Goal: Task Accomplishment & Management: Use online tool/utility

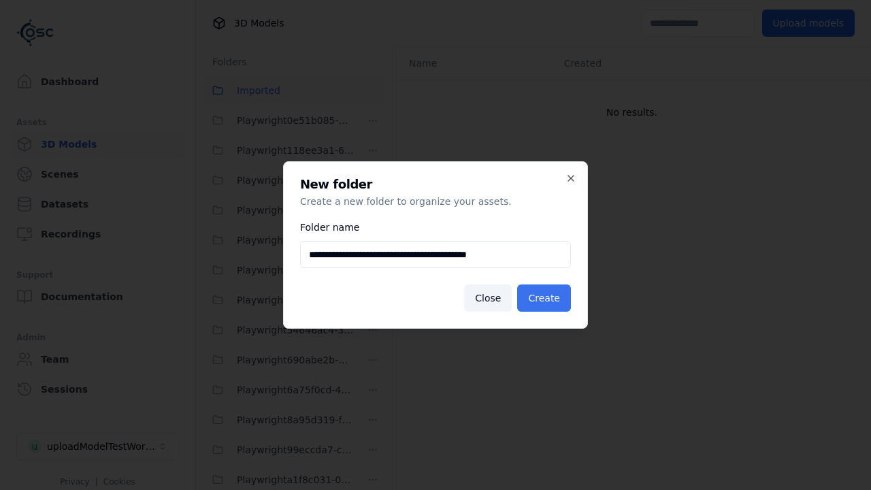
type input "**********"
click at [545, 298] on button "Create" at bounding box center [544, 297] width 54 height 27
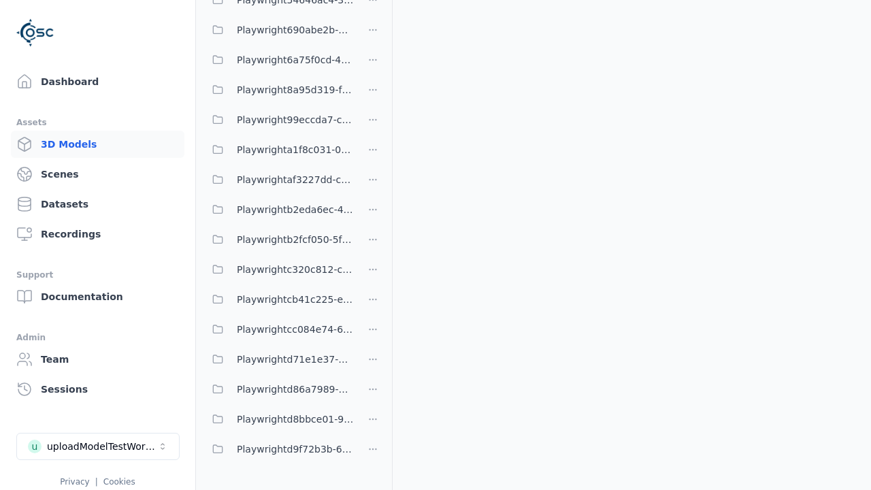
click at [279, 299] on span "Playwrightcb41c225-e288-4c3c-b493-07c6e16c0d29" at bounding box center [295, 299] width 117 height 16
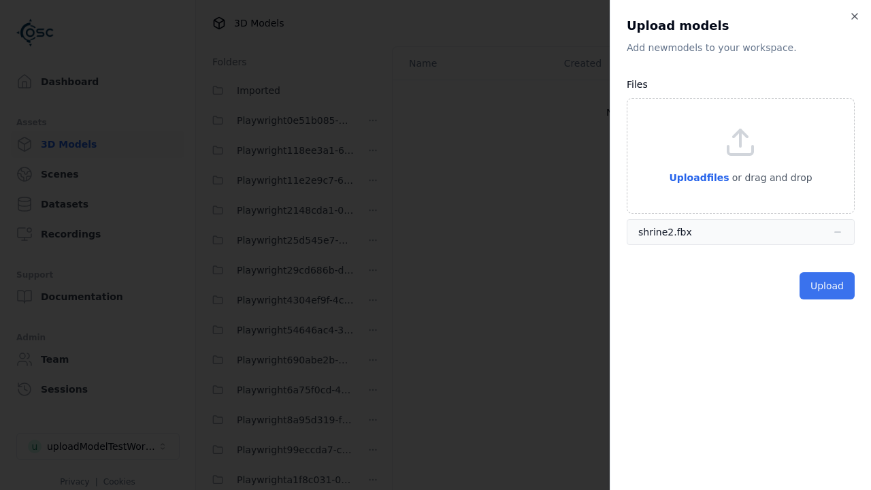
click at [828, 286] on button "Upload" at bounding box center [826, 285] width 55 height 27
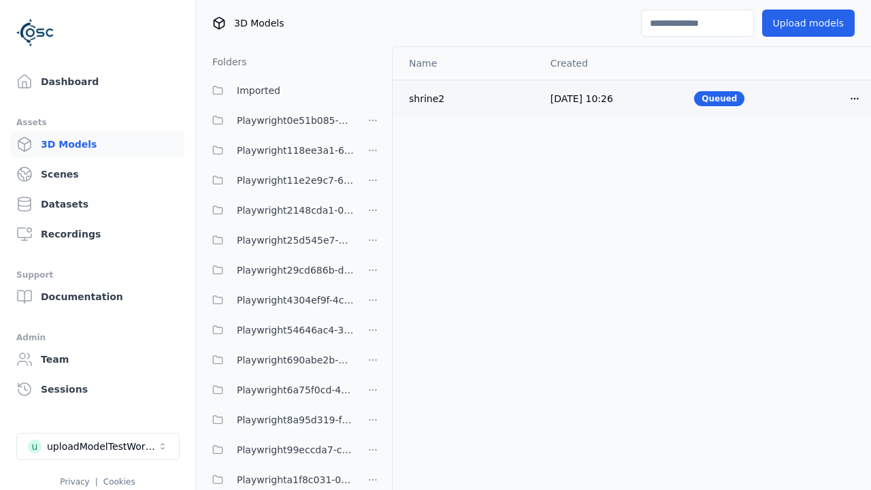
click at [854, 98] on html "Support Dashboard Assets 3D Models Scenes Datasets Recordings Support Documenta…" at bounding box center [435, 245] width 871 height 490
click at [824, 151] on div "Delete" at bounding box center [824, 151] width 80 height 22
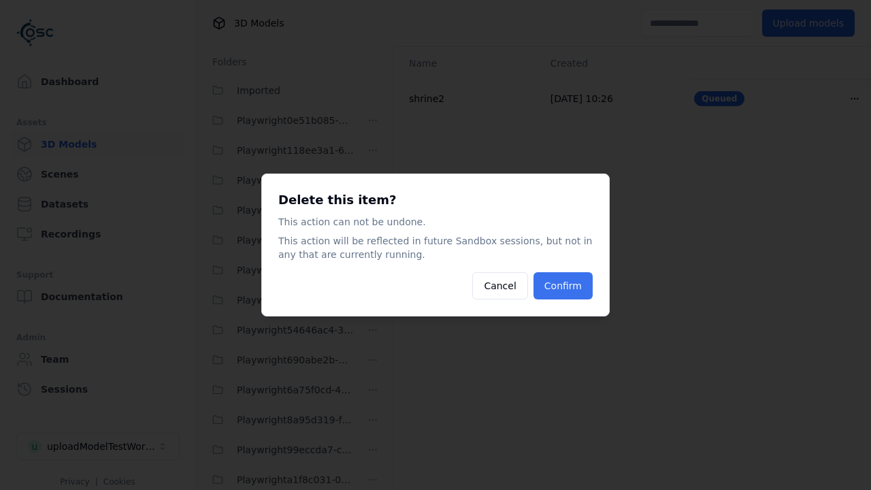
click at [564, 286] on button "Confirm" at bounding box center [562, 285] width 59 height 27
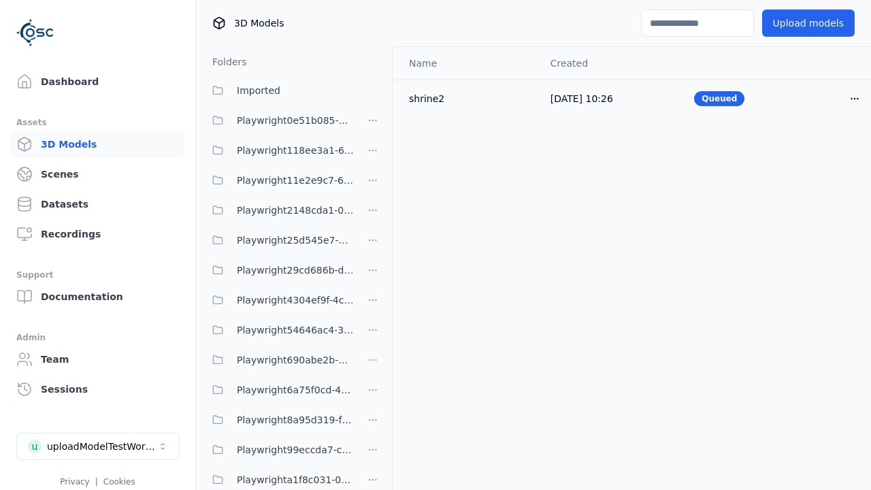
click at [373, 245] on html "Support Dashboard Assets 3D Models Scenes Datasets Recordings Support Documenta…" at bounding box center [435, 245] width 871 height 490
